Goal: Navigation & Orientation: Find specific page/section

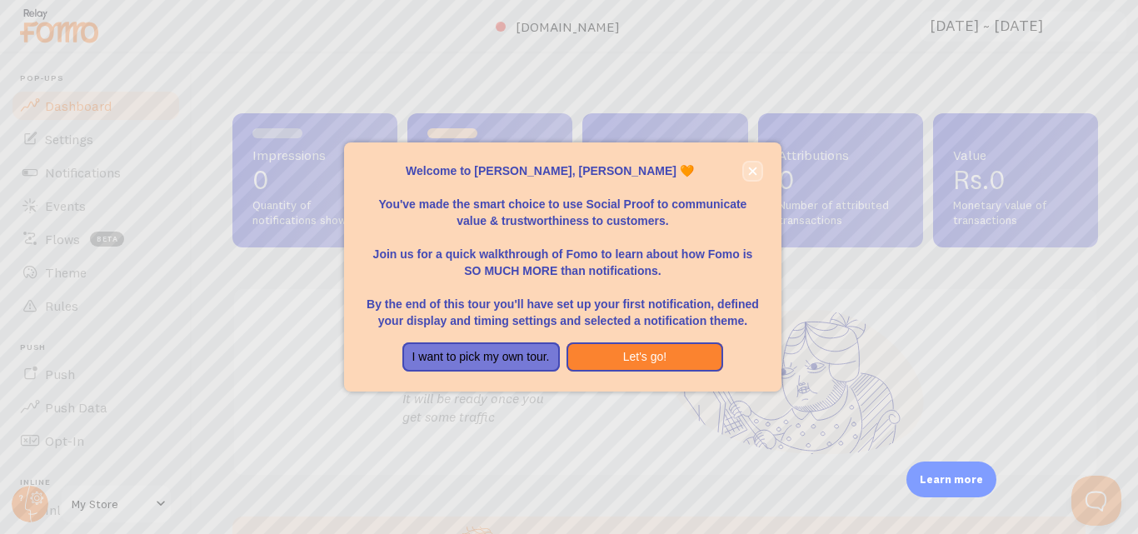
click at [751, 176] on button "close," at bounding box center [752, 170] width 17 height 17
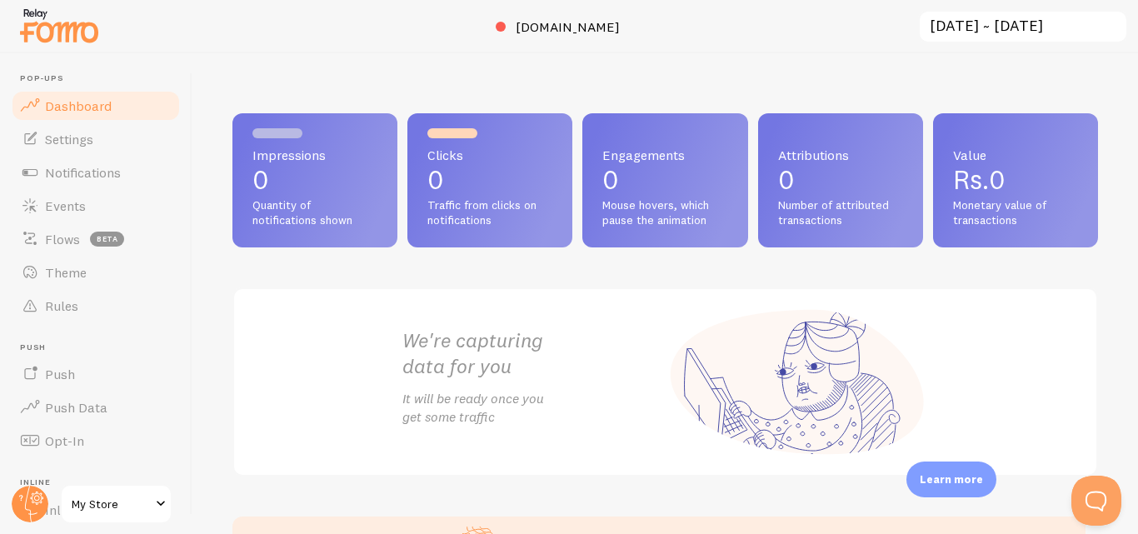
click at [160, 507] on span at bounding box center [161, 504] width 20 height 20
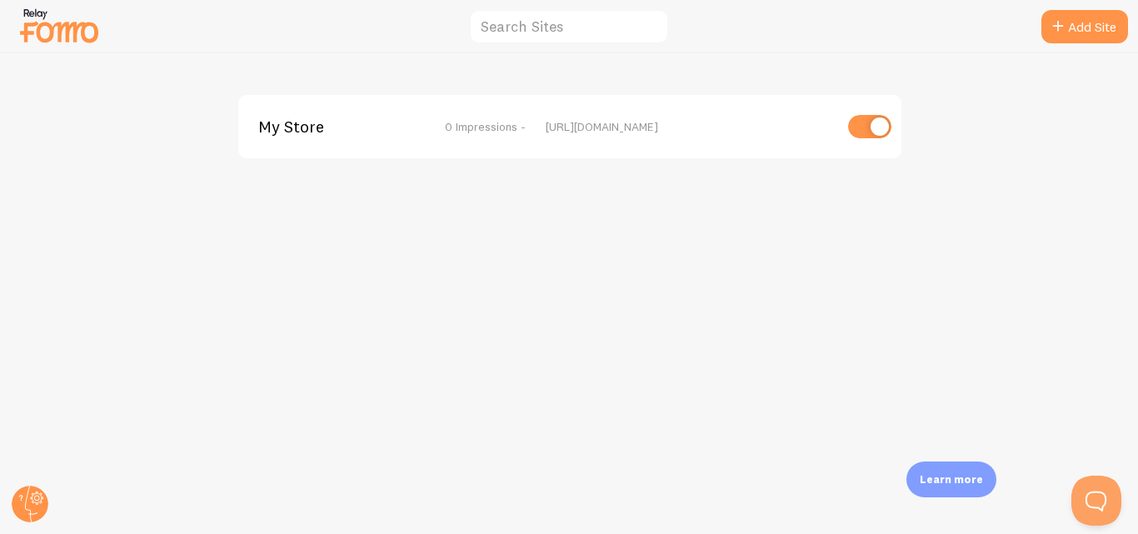
click at [501, 173] on div "My Store 0 Impressions - [URL][DOMAIN_NAME]" at bounding box center [569, 293] width 1137 height 481
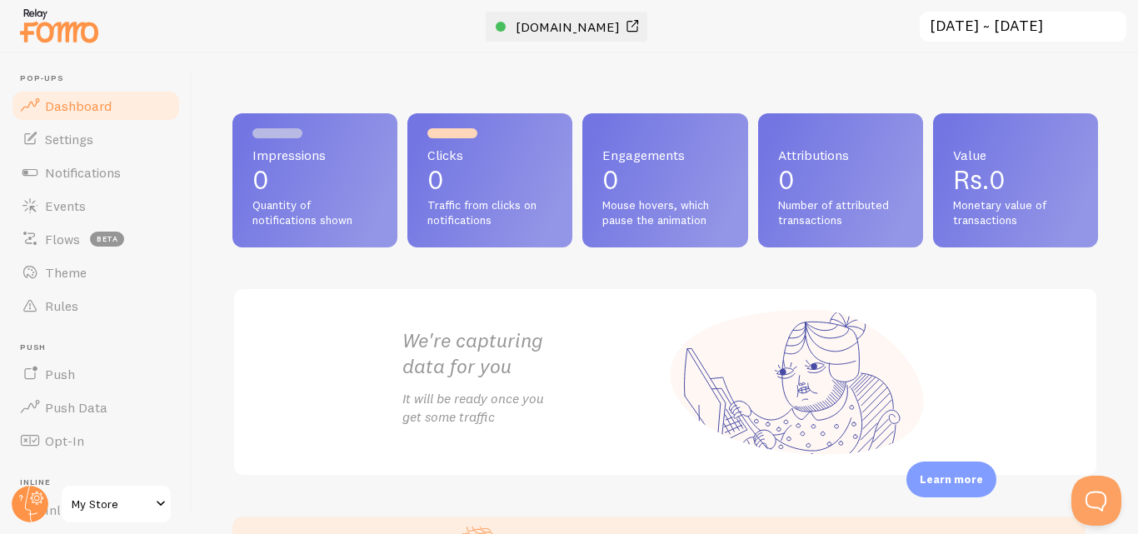
click at [579, 24] on span "[DOMAIN_NAME]" at bounding box center [568, 26] width 104 height 17
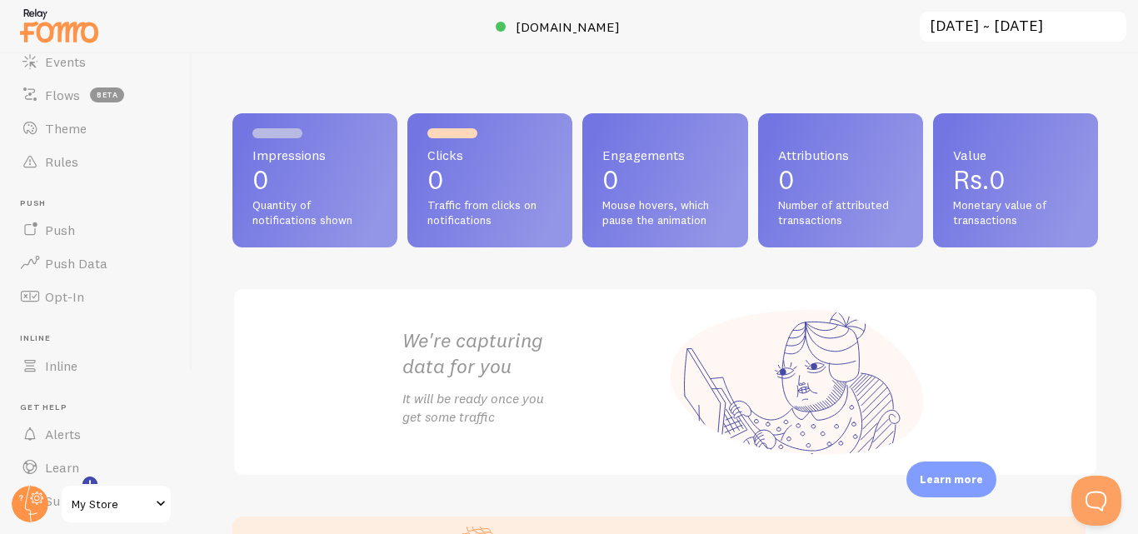
scroll to position [187, 0]
